Goal: Information Seeking & Learning: Learn about a topic

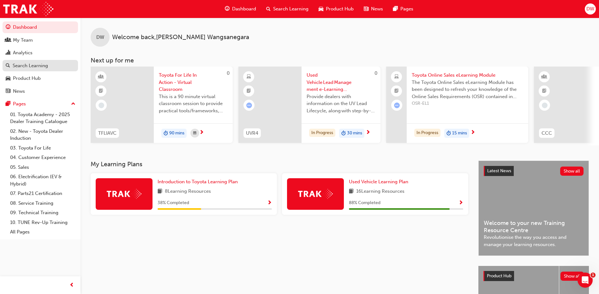
click at [23, 67] on div "Search Learning" at bounding box center [30, 65] width 35 height 7
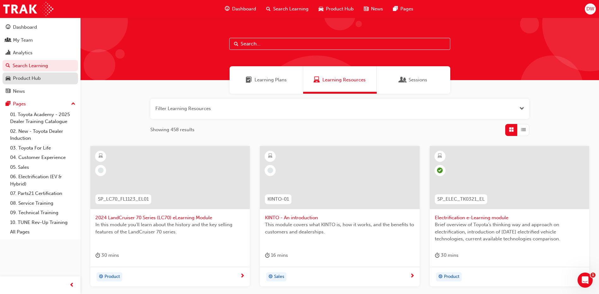
click at [32, 76] on div "Product Hub" at bounding box center [27, 78] width 28 height 7
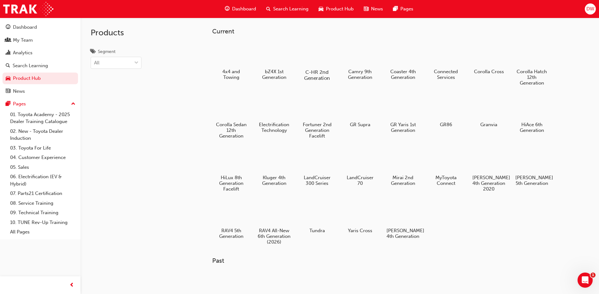
click at [312, 54] on div at bounding box center [317, 53] width 35 height 25
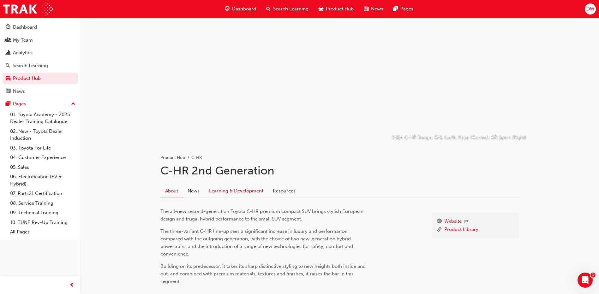
click at [231, 190] on link "Learning & Development" at bounding box center [236, 191] width 64 height 12
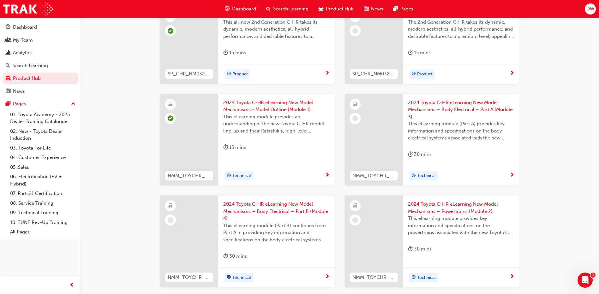
scroll to position [141, 0]
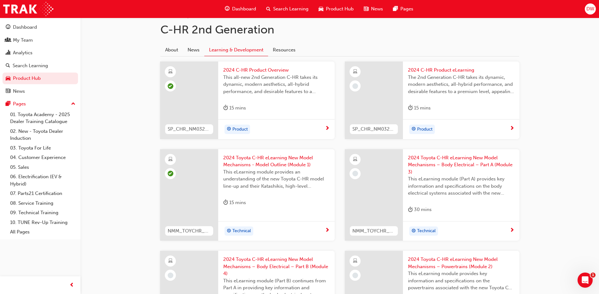
click at [432, 70] on span "2024 C-HR Product eLearning" at bounding box center [461, 70] width 106 height 7
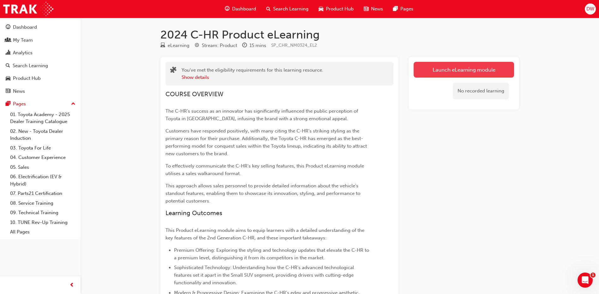
click at [457, 71] on link "Launch eLearning module" at bounding box center [464, 70] width 100 height 16
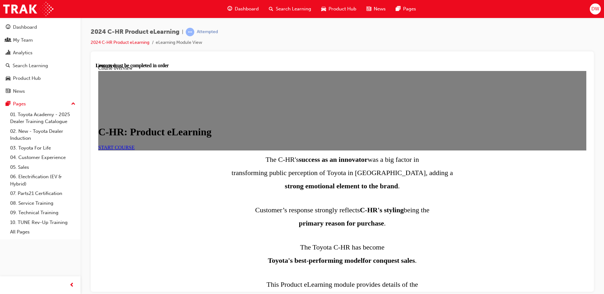
click at [135, 150] on link "START COURSE" at bounding box center [116, 147] width 36 height 5
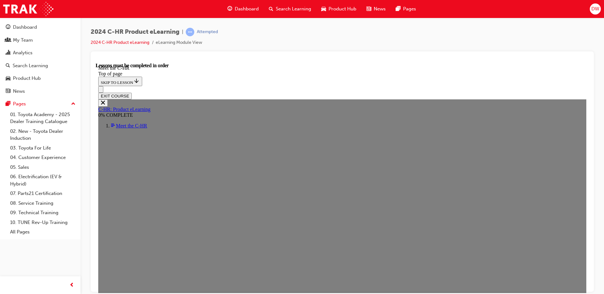
scroll to position [148, 0]
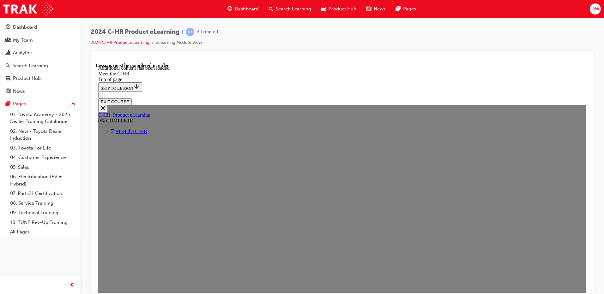
scroll to position [1688, 0]
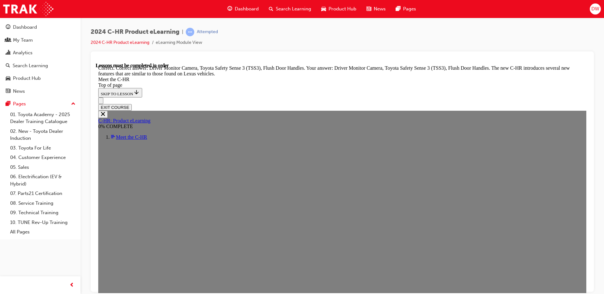
scroll to position [2153, 0]
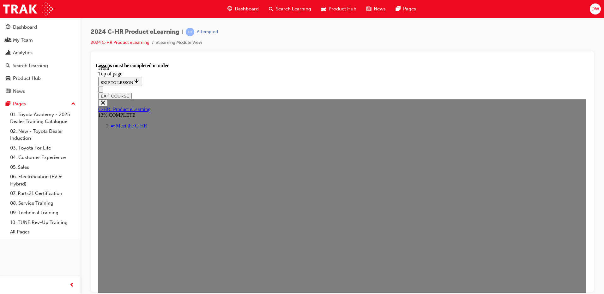
scroll to position [193, 0]
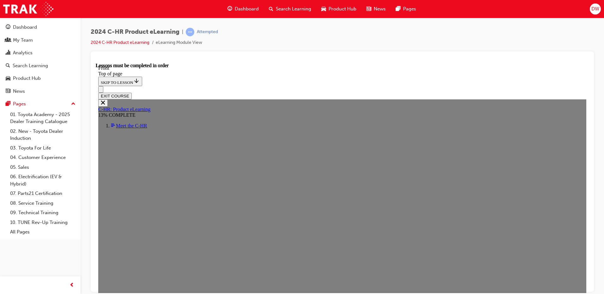
scroll to position [58, 0]
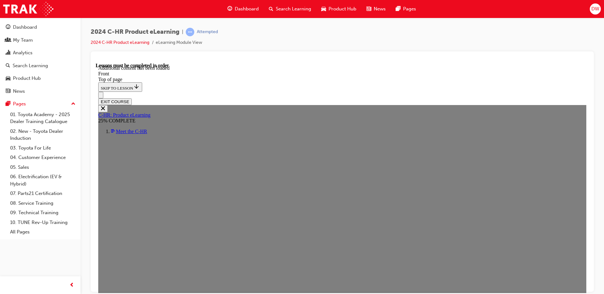
scroll to position [545, 0]
drag, startPoint x: 258, startPoint y: 281, endPoint x: 272, endPoint y: 282, distance: 14.5
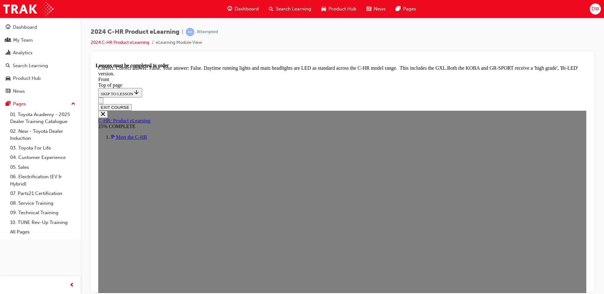
scroll to position [760, 0]
drag, startPoint x: 250, startPoint y: 264, endPoint x: 272, endPoint y: 273, distance: 24.0
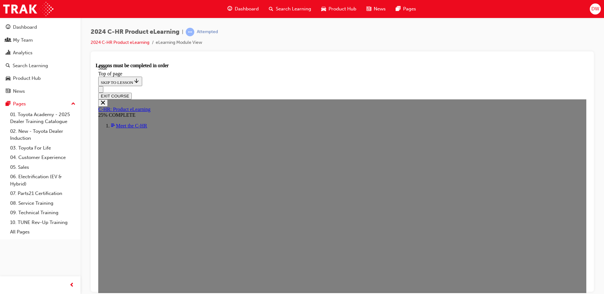
scroll to position [148, 0]
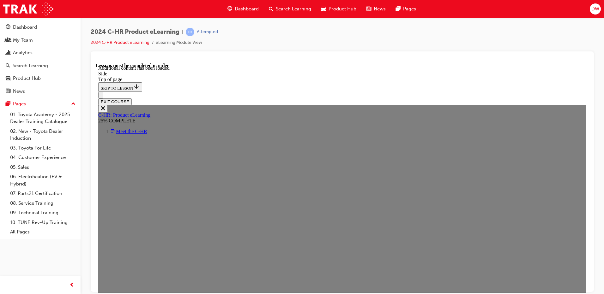
scroll to position [396, 0]
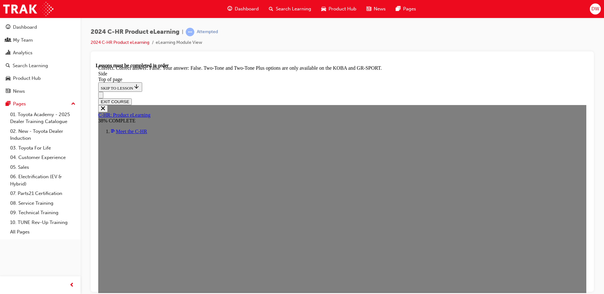
scroll to position [648, 0]
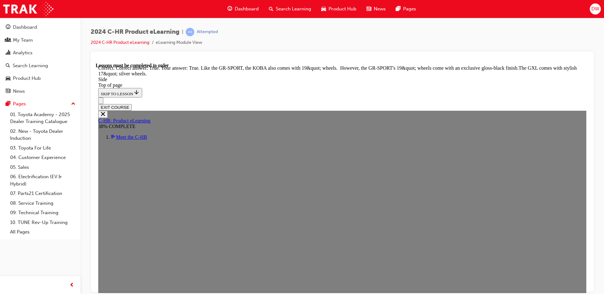
scroll to position [781, 0]
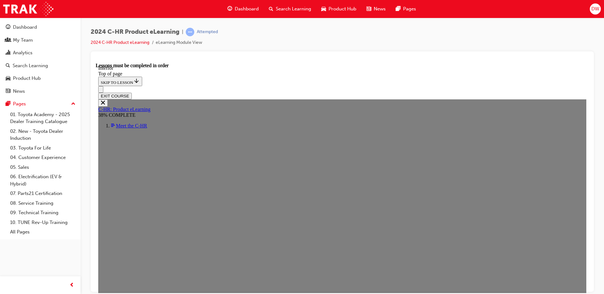
scroll to position [275, 0]
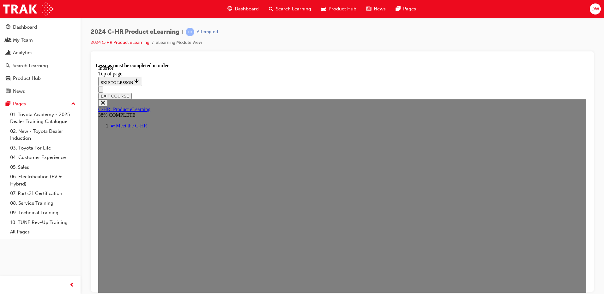
scroll to position [0, 0]
drag, startPoint x: 133, startPoint y: 194, endPoint x: 136, endPoint y: 205, distance: 11.2
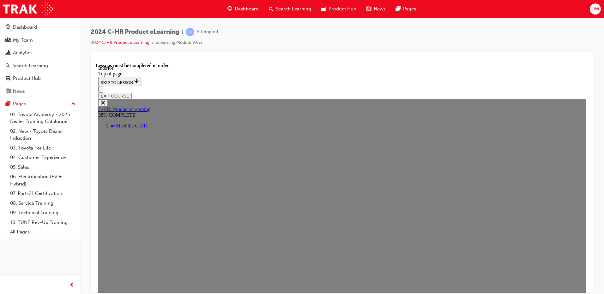
scroll to position [161, 0]
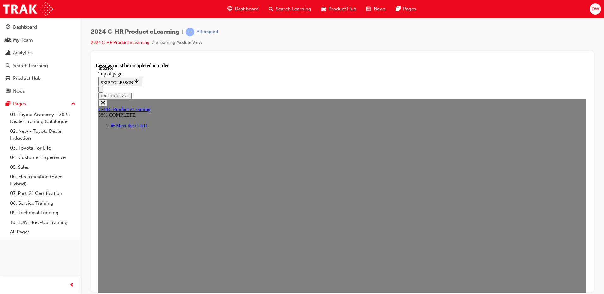
scroll to position [318, 0]
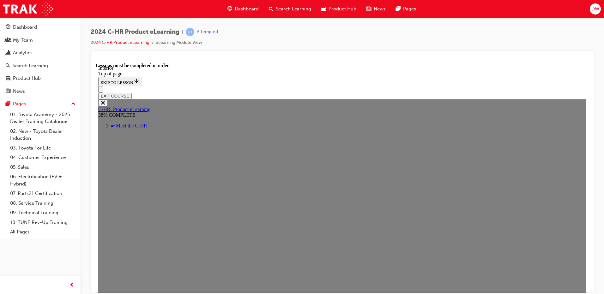
click at [39, 254] on div "Dashboard My Team Analytics Search Learning Product Hub News Pages Pages 01. To…" at bounding box center [40, 139] width 81 height 279
